Goal: Register for event/course

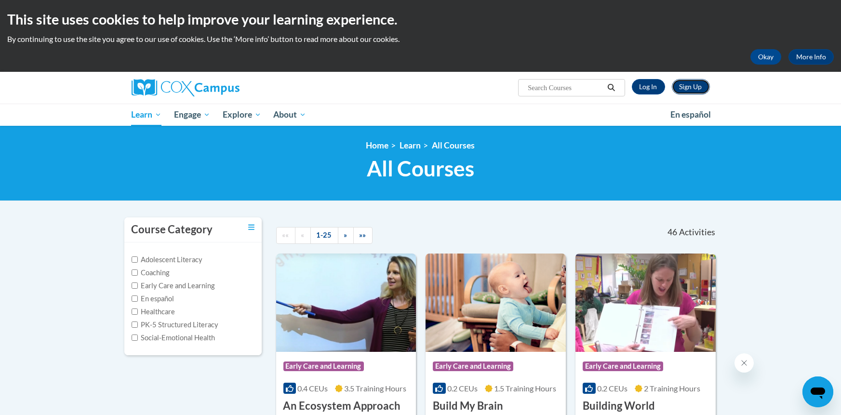
click at [695, 82] on link "Sign Up" at bounding box center [691, 86] width 38 height 15
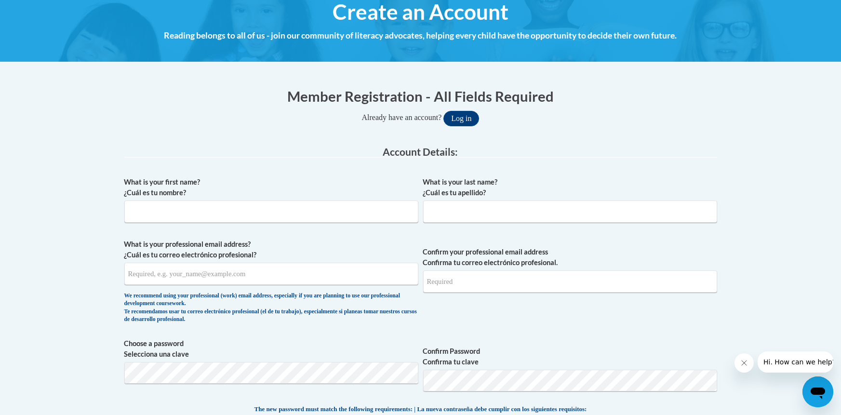
scroll to position [123, 0]
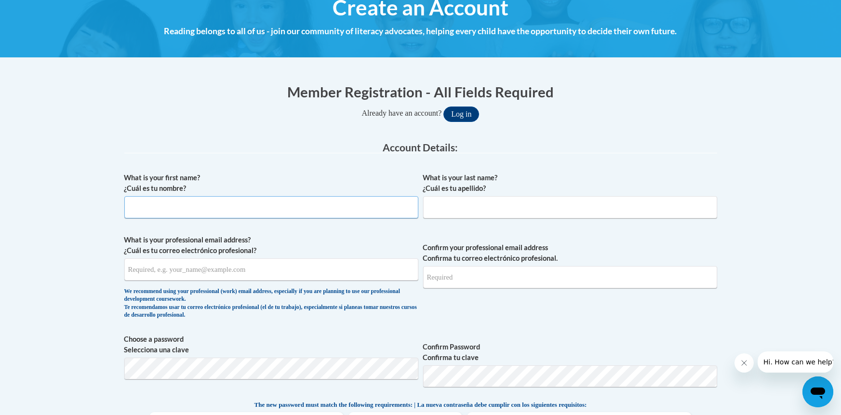
click at [174, 203] on input "What is your first name? ¿Cuál es tu nombre?" at bounding box center [271, 207] width 294 height 22
type input "Kanesha"
type input "Amos"
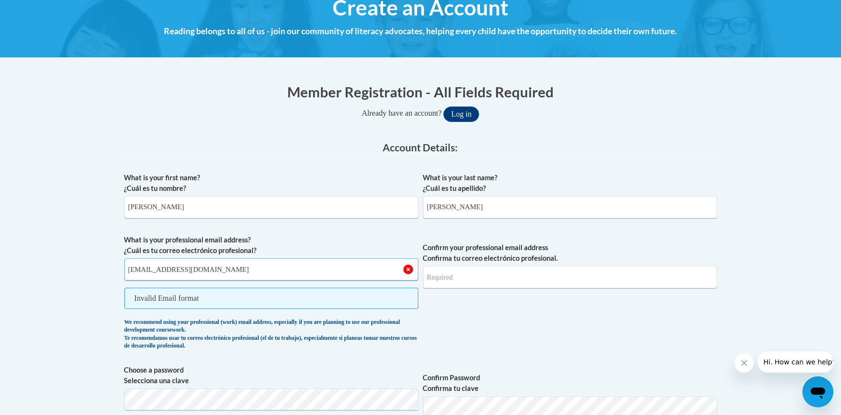
type input "kamos0082@scc.stanly.edu"
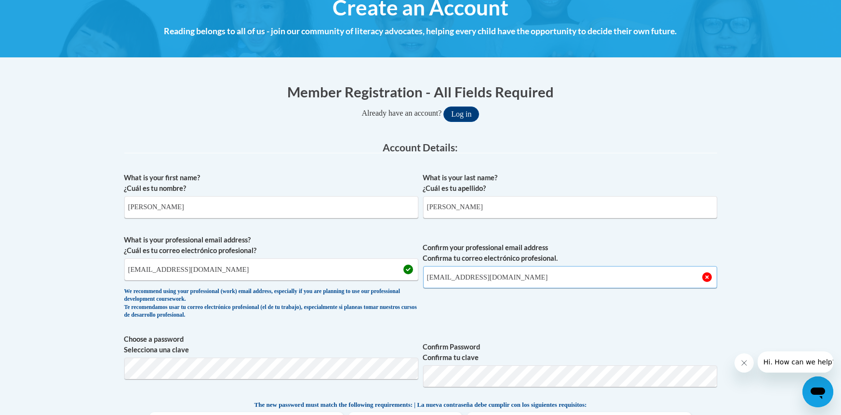
type input "kamos0082@scc.stanly.edu"
click at [569, 330] on div "What is your first name? ¿Cuál es tu nombre? Kanesha What is your last name? ¿C…" at bounding box center [420, 388] width 593 height 440
click at [441, 315] on span "Confirm your professional email address Confirma tu correo electrónico profesio…" at bounding box center [570, 279] width 294 height 89
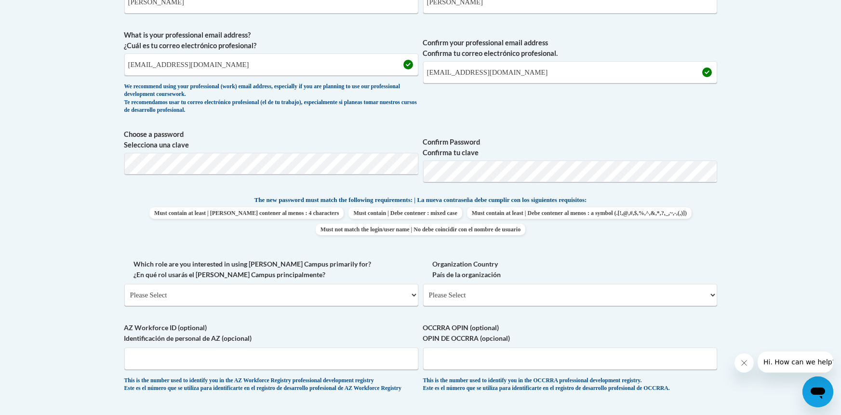
scroll to position [334, 0]
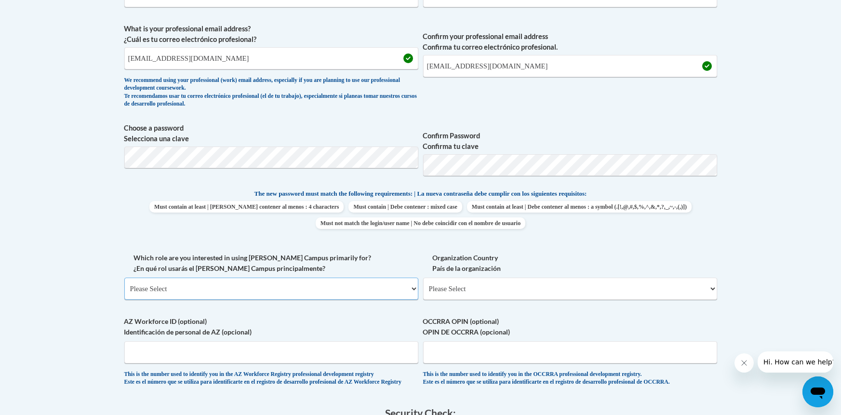
click at [245, 285] on select "Please Select College/University | Colegio/Universidad Community/Nonprofit Part…" at bounding box center [271, 289] width 294 height 22
select select "5a18ea06-2b54-4451-96f2-d152daf9eac5"
click at [124, 278] on select "Please Select College/University | Colegio/Universidad Community/Nonprofit Part…" at bounding box center [271, 289] width 294 height 22
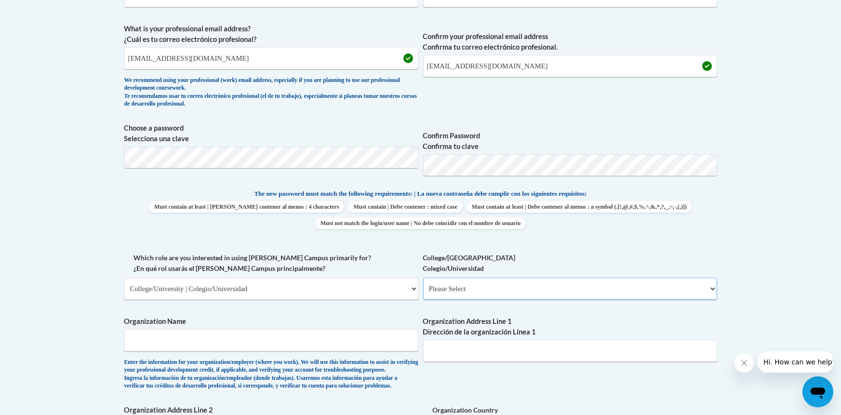
click at [483, 291] on select "Please Select College/University Staff | Empleado universitario College/Univers…" at bounding box center [570, 289] width 294 height 22
click at [504, 261] on label "College/University Colegio/Universidad" at bounding box center [570, 263] width 294 height 21
click at [504, 278] on select "Please Select College/University Staff | Empleado universitario College/Univers…" at bounding box center [570, 289] width 294 height 22
click at [483, 282] on select "Please Select College/University Staff | Empleado universitario College/Univers…" at bounding box center [570, 289] width 294 height 22
select select "99b32b07-cffc-426c-8bf6-0cd77760d84b"
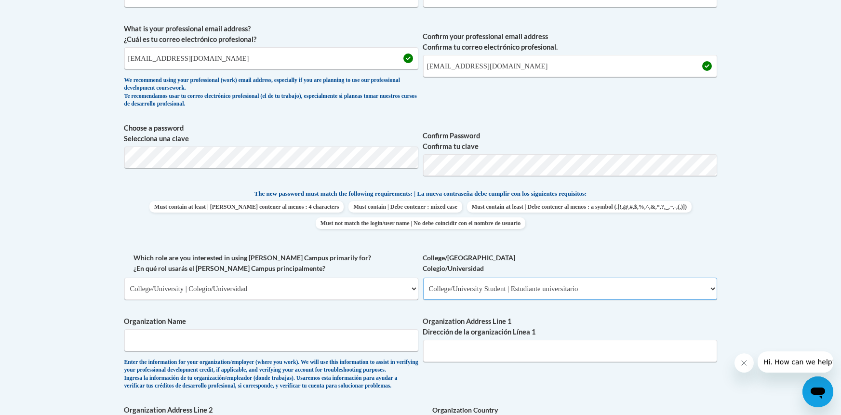
click at [423, 278] on select "Please Select College/University Staff | Empleado universitario College/Univers…" at bounding box center [570, 289] width 294 height 22
click at [228, 337] on input "Organization Name" at bounding box center [271, 340] width 294 height 22
type input "Stanly Community College"
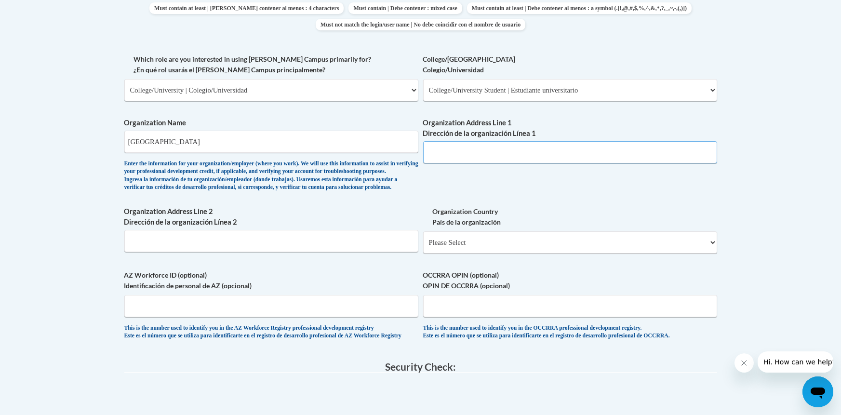
scroll to position [538, 0]
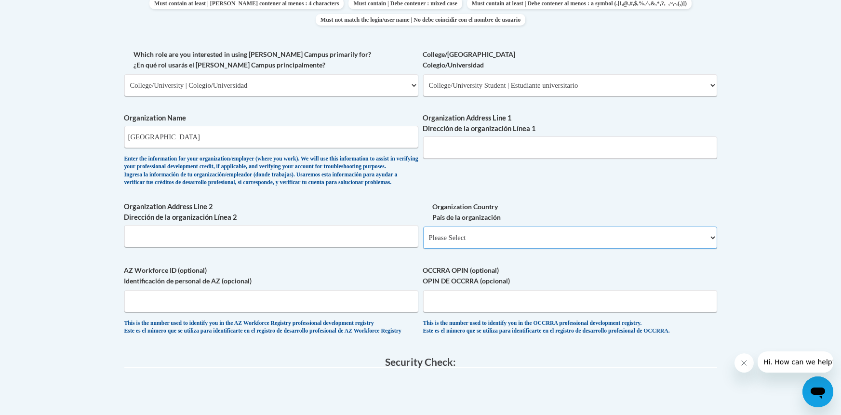
click at [448, 249] on select "Please Select United States | Estados Unidos Outside of the United States | Fue…" at bounding box center [570, 238] width 294 height 22
select select "ad49bcad-a171-4b2e-b99c-48b446064914"
click at [423, 241] on select "Please Select United States | Estados Unidos Outside of the United States | Fue…" at bounding box center [570, 238] width 294 height 22
select select
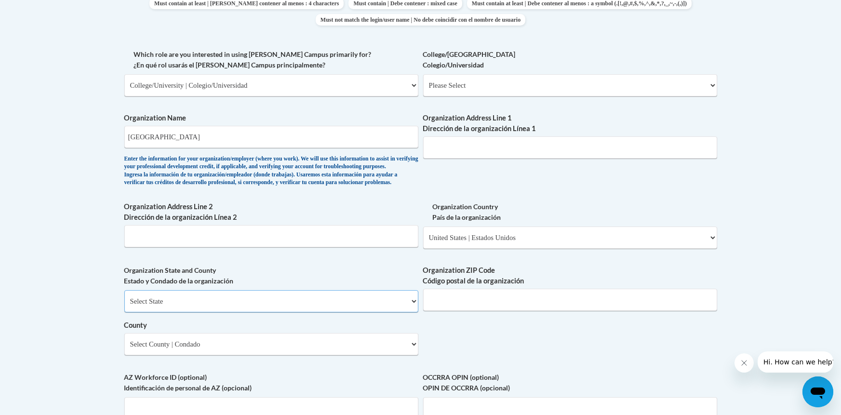
click at [261, 312] on select "Select State Alabama Alaska Arizona Arkansas California Colorado Connecticut De…" at bounding box center [271, 301] width 294 height 22
select select "North Carolina"
click at [124, 306] on select "Select State Alabama Alaska Arizona Arkansas California Colorado Connecticut De…" at bounding box center [271, 301] width 294 height 22
click at [169, 247] on input "Organization Address Line 2 Dirección de la organización Línea 2" at bounding box center [271, 236] width 294 height 22
paste input "141 College Dr"
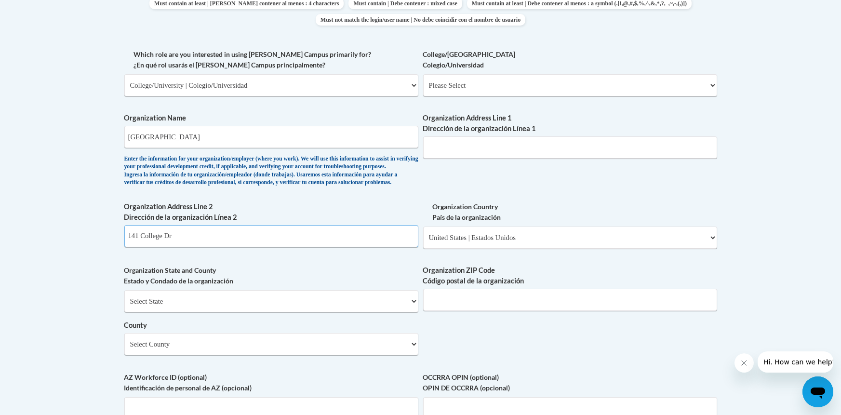
type input "141 College Dr"
click at [449, 318] on div "Organization ZIP Code Código postal de la organización" at bounding box center [570, 291] width 294 height 53
click at [447, 311] on input "Organization ZIP Code Código postal de la organización" at bounding box center [570, 300] width 294 height 22
type input "28001"
click at [155, 355] on select "Select County Alamance Alexander Alleghany Anson Ashe Avery Beaufort Bertie Bla…" at bounding box center [271, 344] width 294 height 22
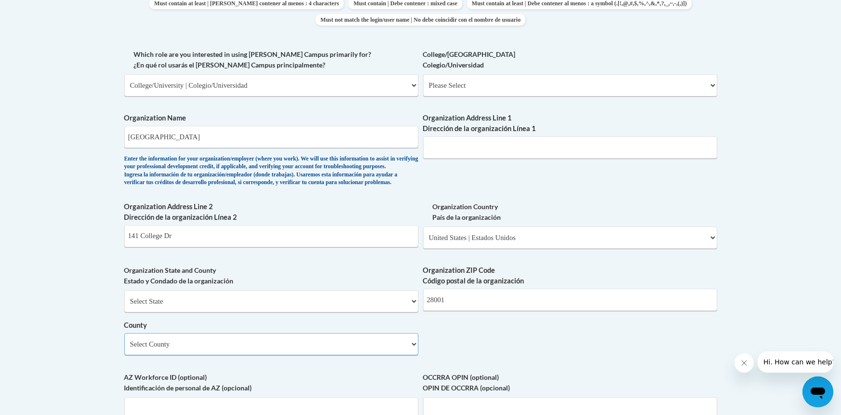
select select "Stanly"
click at [124, 348] on select "Select County Alamance Alexander Alleghany Anson Ashe Avery Beaufort Bertie Bla…" at bounding box center [271, 344] width 294 height 22
click at [41, 299] on body "This site uses cookies to help improve your learning experience. By continuing …" at bounding box center [420, 179] width 841 height 1435
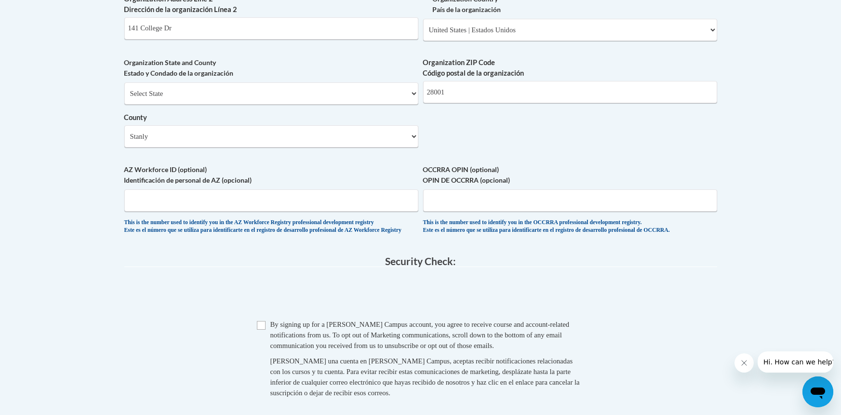
scroll to position [753, 0]
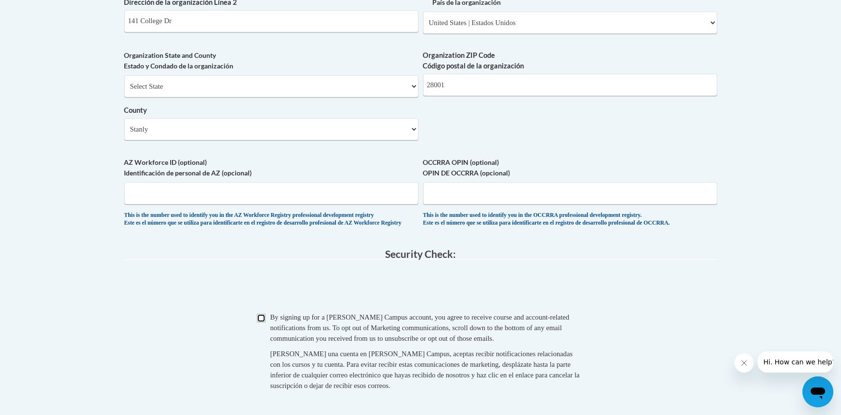
click at [260, 322] on input "Checkbox" at bounding box center [261, 318] width 9 height 9
checkbox input "true"
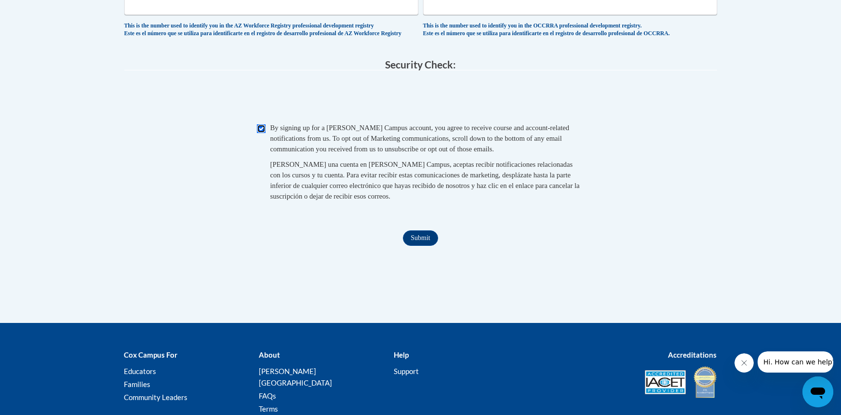
scroll to position [948, 0]
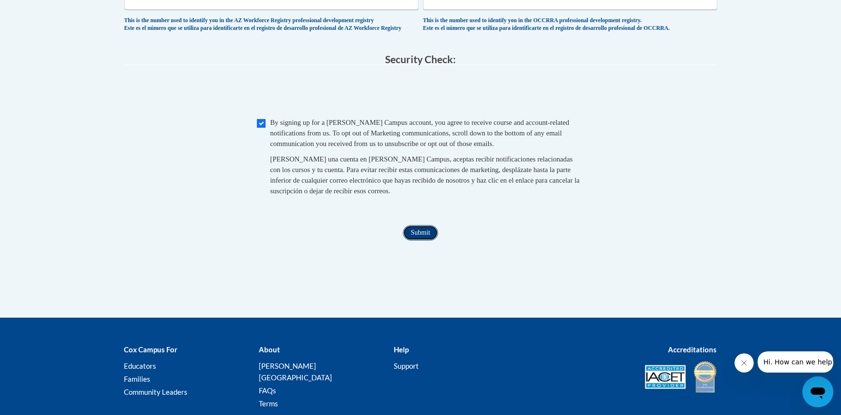
click at [418, 241] on input "Submit" at bounding box center [420, 232] width 35 height 15
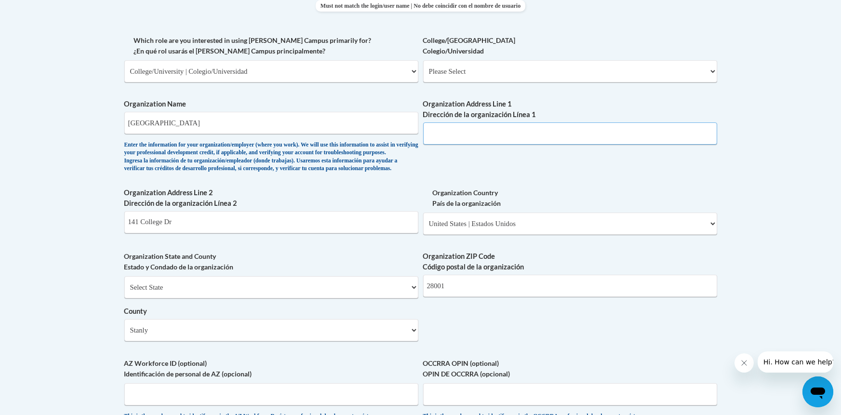
scroll to position [542, 0]
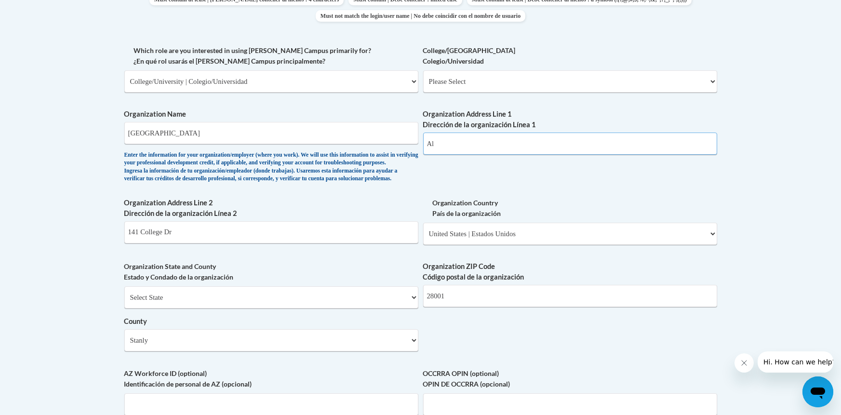
type input "A"
drag, startPoint x: 195, startPoint y: 243, endPoint x: 109, endPoint y: 254, distance: 85.9
click at [109, 254] on body "This site uses cookies to help improve your learning experience. By continuing …" at bounding box center [420, 175] width 841 height 1435
click at [443, 152] on input "Organization Address Line 1 Dirección de la organización Línea 1" at bounding box center [570, 144] width 294 height 22
paste input "141 College Dr"
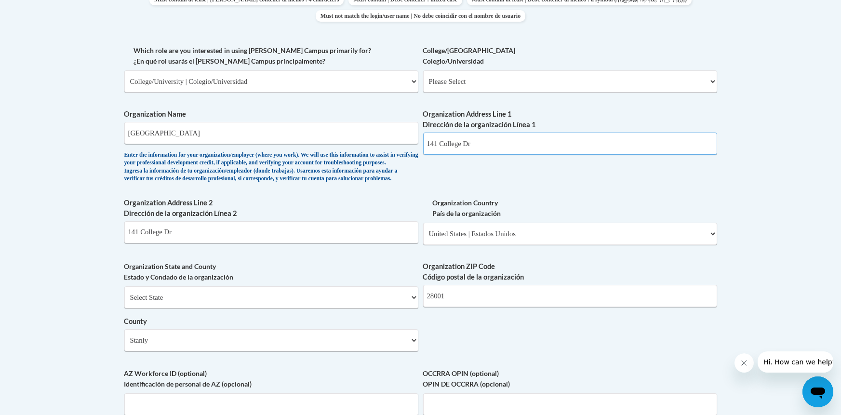
type input "141 College Dr"
drag, startPoint x: 177, startPoint y: 245, endPoint x: 121, endPoint y: 243, distance: 55.9
click at [121, 243] on div "Member Registration - All Fields Required Already have an account? Log in Prefe…" at bounding box center [420, 160] width 607 height 1012
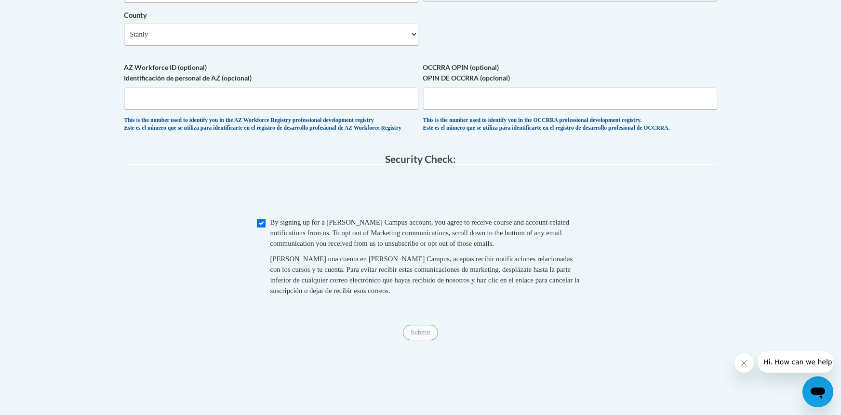
scroll to position [850, 0]
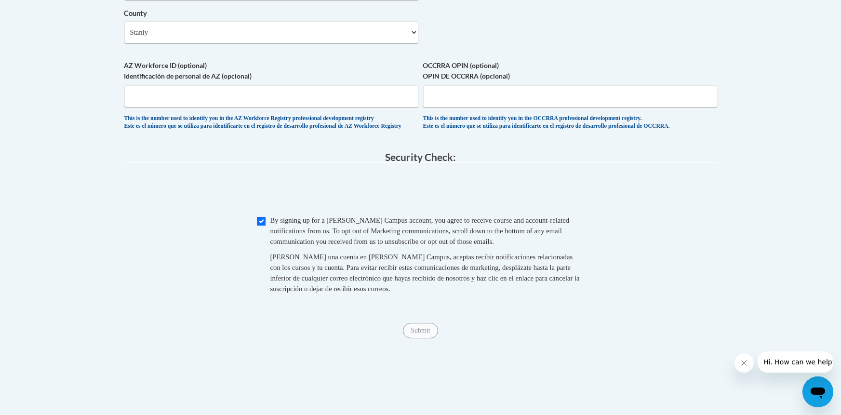
click at [314, 338] on div "Submit Submit" at bounding box center [420, 330] width 593 height 15
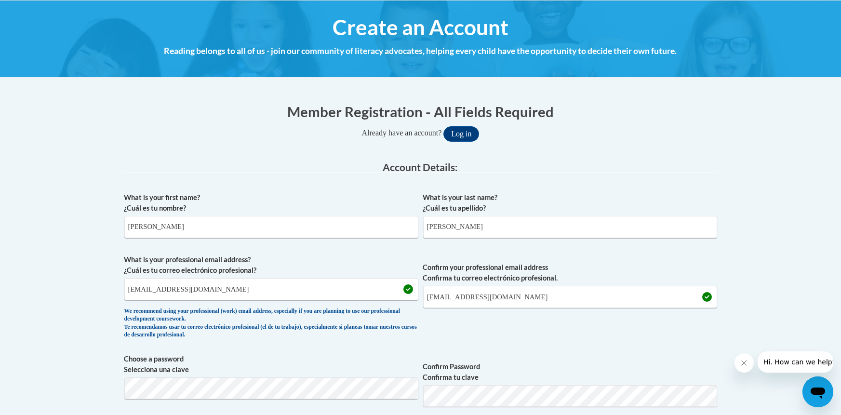
scroll to position [860, 0]
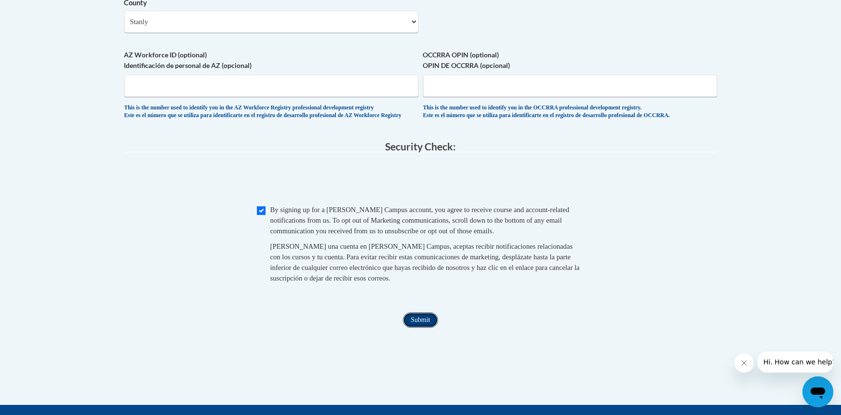
click at [419, 328] on input "Submit" at bounding box center [420, 319] width 35 height 15
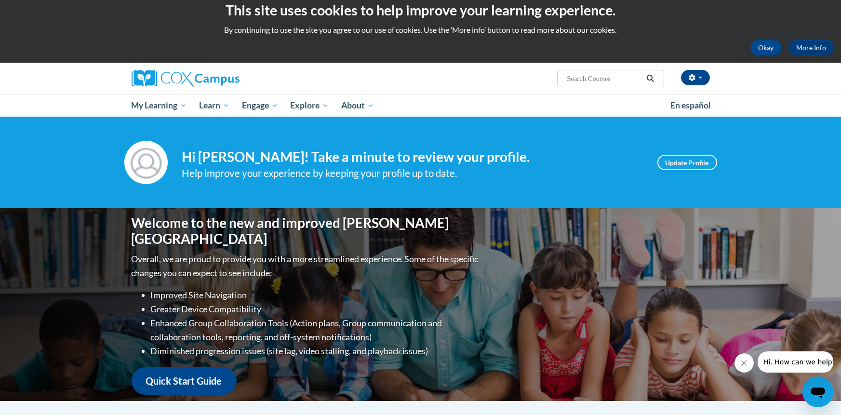
scroll to position [4, 0]
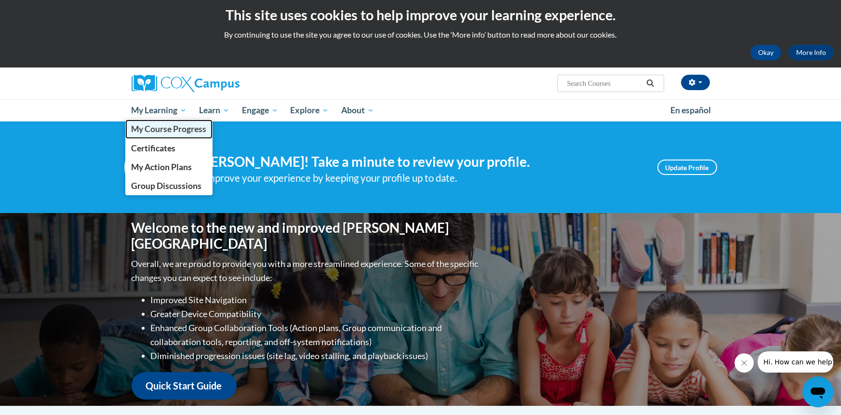
click at [186, 131] on span "My Course Progress" at bounding box center [168, 129] width 75 height 10
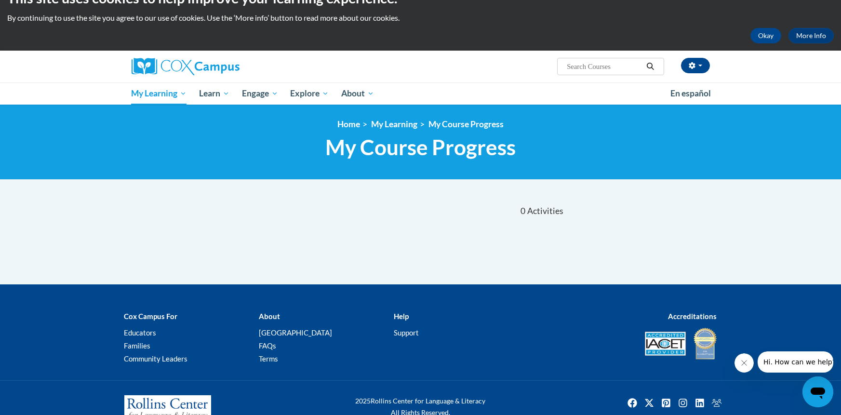
scroll to position [20, 0]
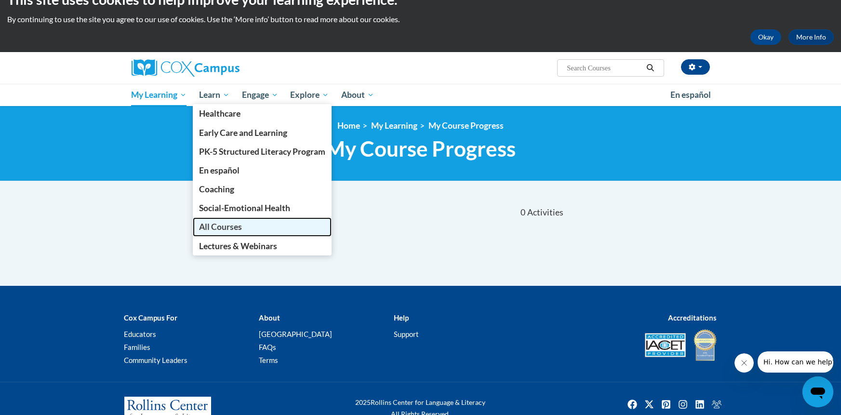
click at [225, 225] on span "All Courses" at bounding box center [220, 227] width 43 height 10
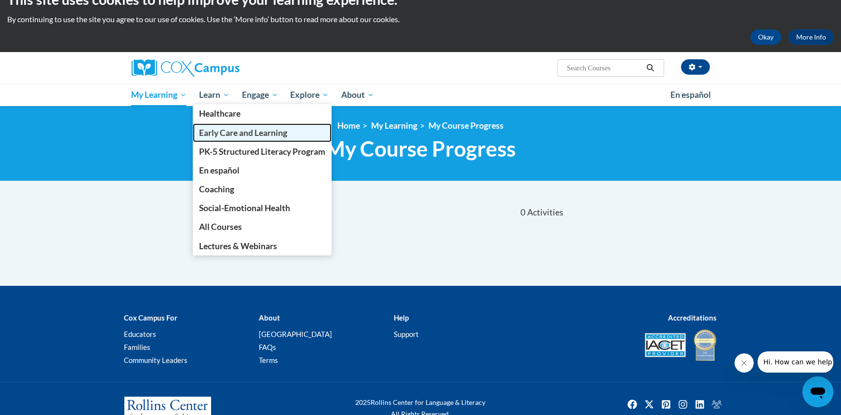
click at [248, 128] on span "Early Care and Learning" at bounding box center [243, 133] width 88 height 10
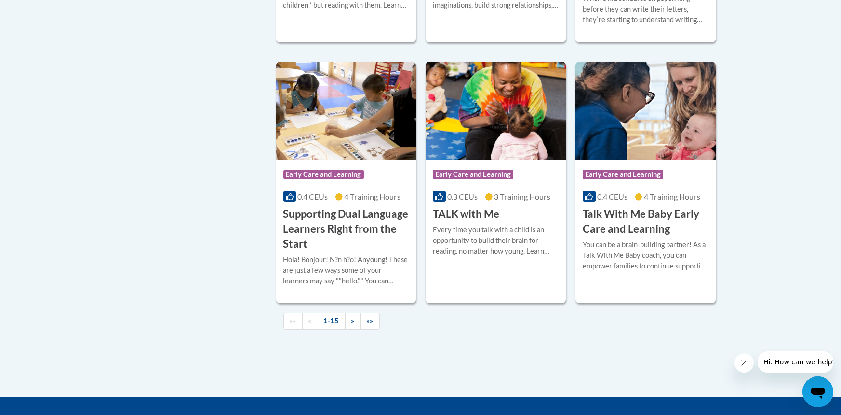
scroll to position [1362, 0]
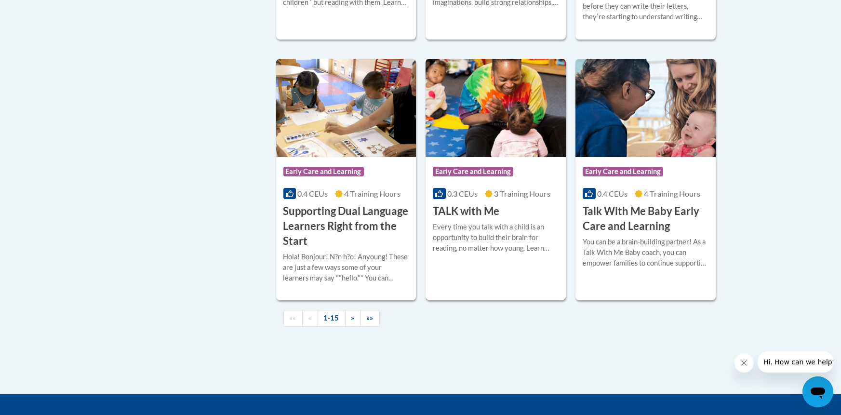
click at [479, 176] on span "Early Care and Learning" at bounding box center [473, 172] width 80 height 10
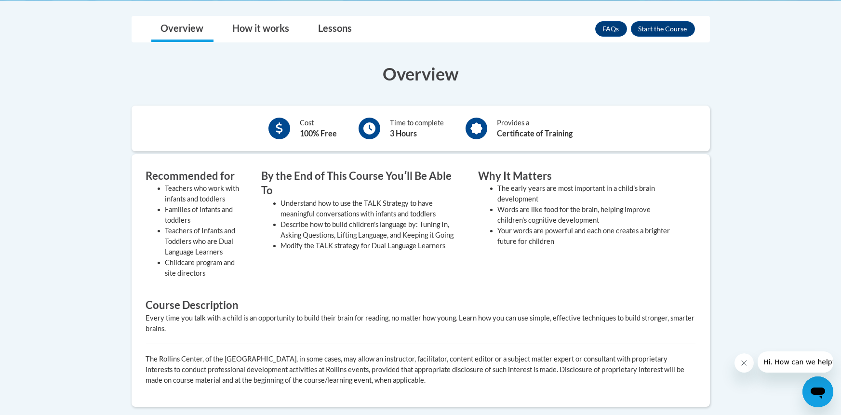
scroll to position [240, 0]
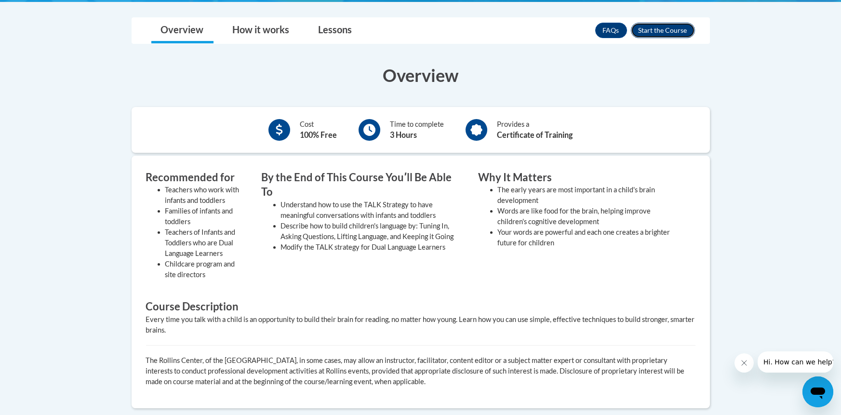
click at [660, 32] on button "Enroll" at bounding box center [663, 30] width 64 height 15
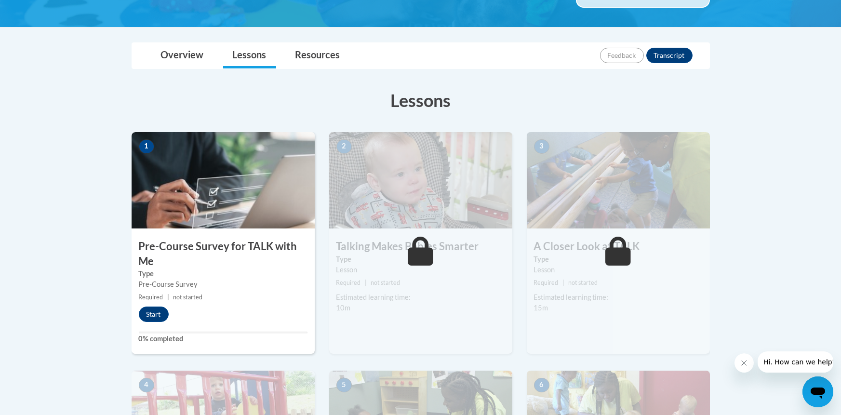
scroll to position [204, 0]
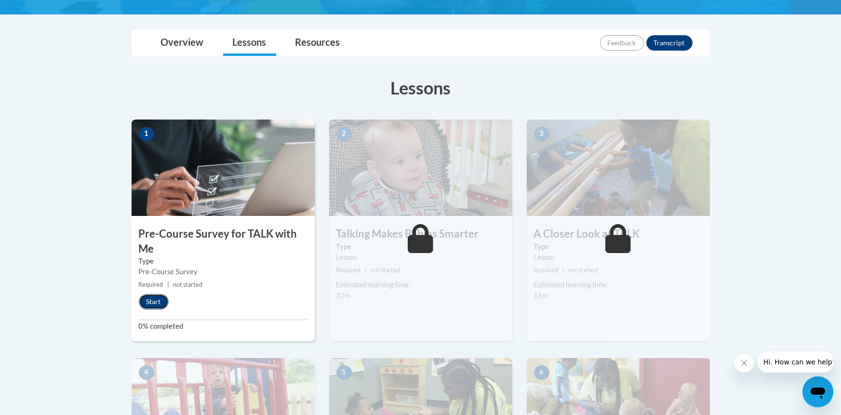
click at [159, 303] on button "Start" at bounding box center [154, 301] width 30 height 15
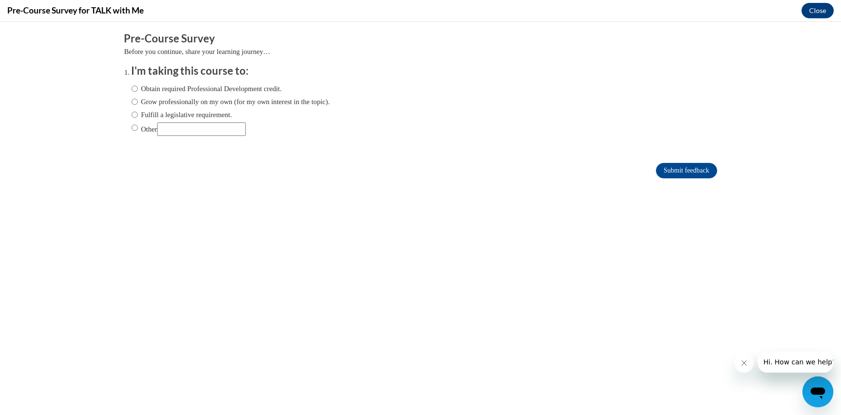
scroll to position [0, 0]
click at [133, 129] on input "Other" at bounding box center [135, 127] width 6 height 11
radio input "true"
click at [168, 131] on input "Other" at bounding box center [201, 128] width 89 height 13
type input "A"
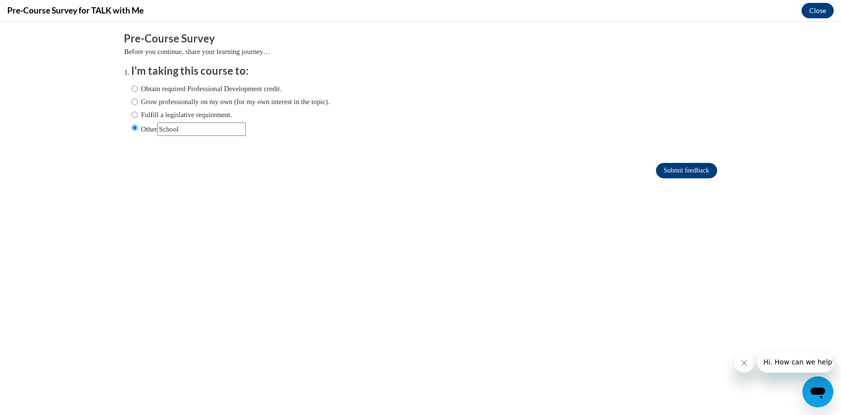
type input "School"
click at [674, 170] on input "Submit feedback" at bounding box center [686, 170] width 61 height 15
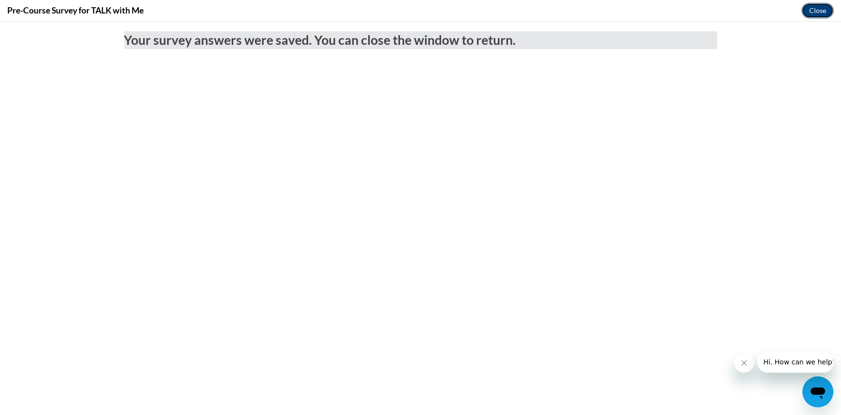
click at [812, 12] on button "Close" at bounding box center [818, 10] width 32 height 15
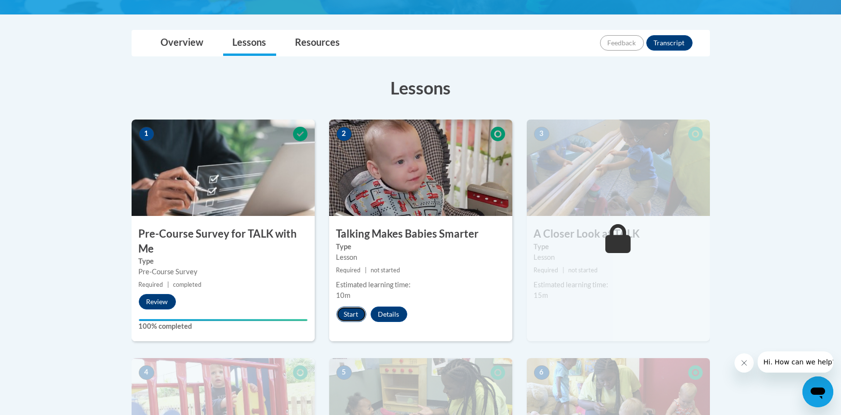
click at [355, 312] on button "Start" at bounding box center [351, 314] width 30 height 15
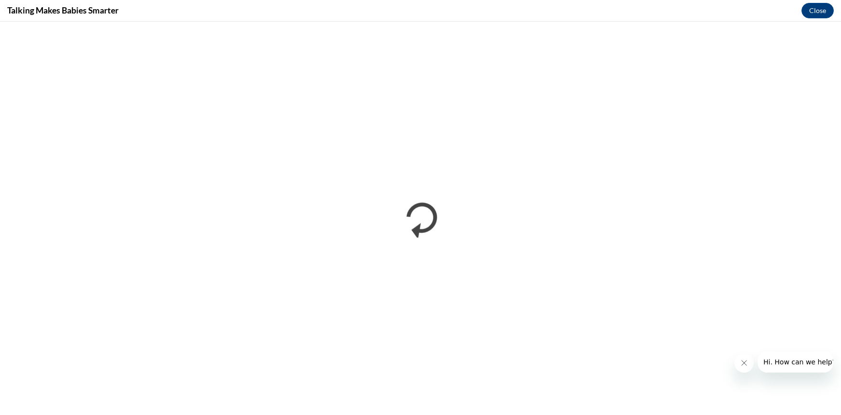
click at [741, 363] on icon "Close message from company" at bounding box center [744, 363] width 8 height 8
